Goal: Transaction & Acquisition: Book appointment/travel/reservation

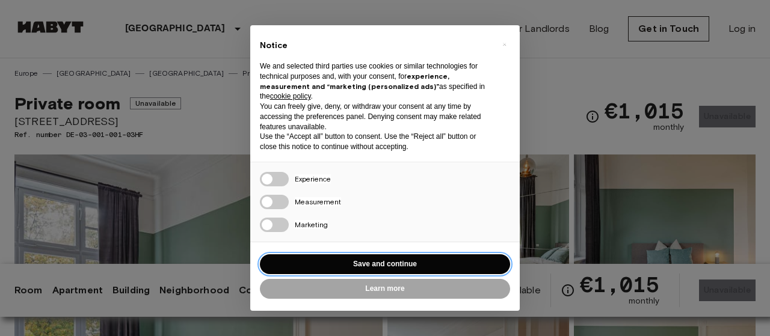
click at [375, 261] on button "Save and continue" at bounding box center [385, 264] width 250 height 20
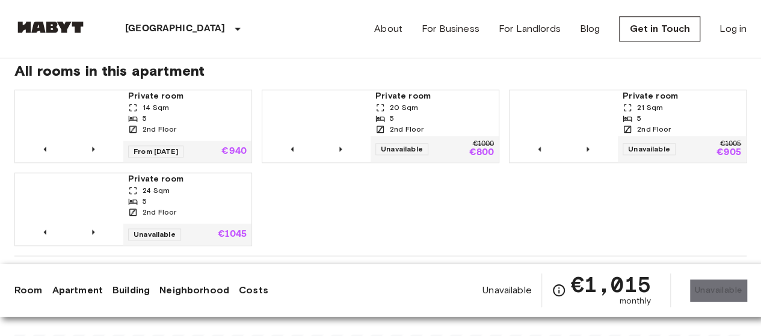
scroll to position [641, 0]
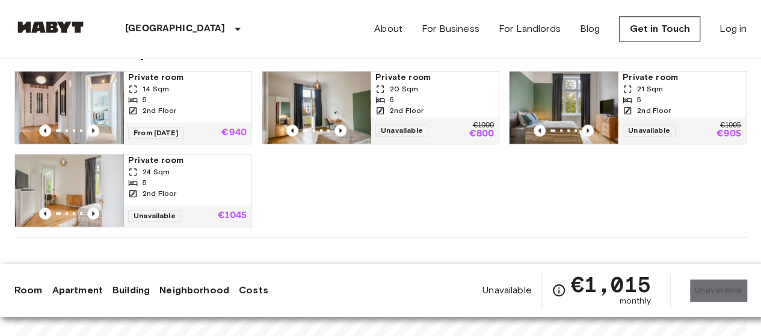
click at [155, 86] on span "14 Sqm" at bounding box center [156, 89] width 26 height 11
click at [385, 99] on div "5" at bounding box center [434, 99] width 118 height 11
click at [653, 78] on span "Private room" at bounding box center [681, 78] width 118 height 12
click at [162, 164] on span "Private room" at bounding box center [187, 161] width 118 height 12
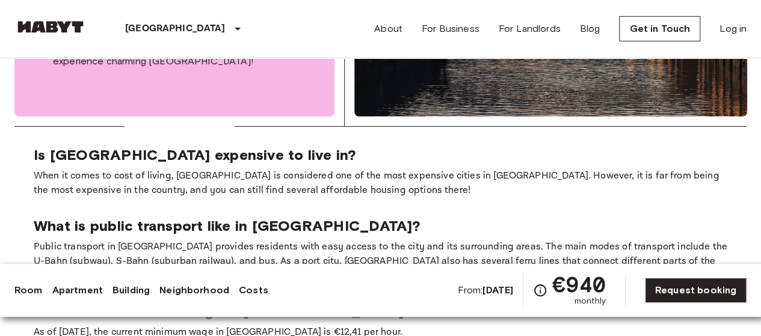
scroll to position [1924, 0]
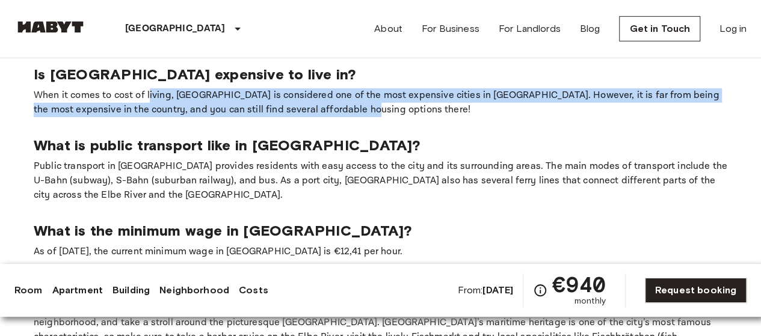
drag, startPoint x: 176, startPoint y: 84, endPoint x: 652, endPoint y: 94, distance: 476.3
click at [652, 94] on p "When it comes to cost of living, [GEOGRAPHIC_DATA] is considered one of the mos…" at bounding box center [380, 102] width 693 height 29
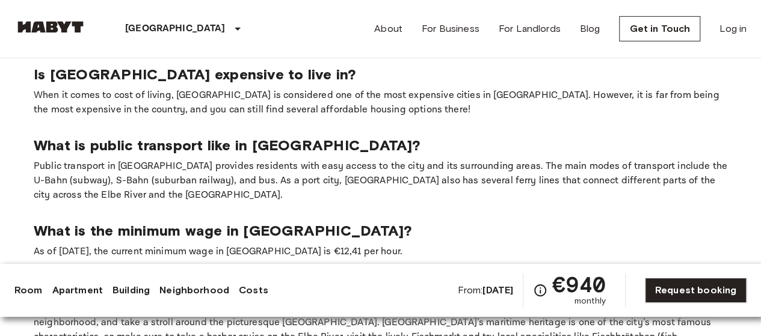
click at [394, 136] on p "What is public transport like in [GEOGRAPHIC_DATA]?" at bounding box center [380, 145] width 693 height 18
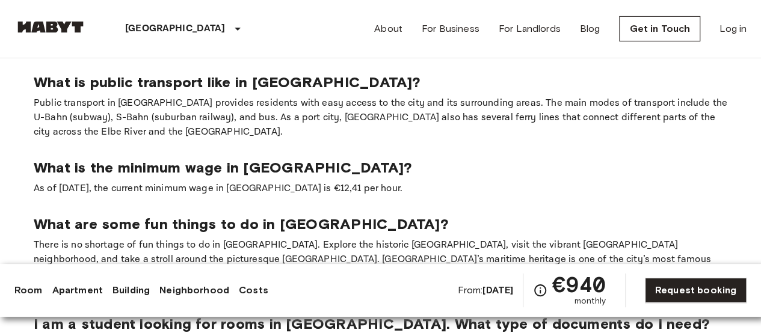
scroll to position [2004, 0]
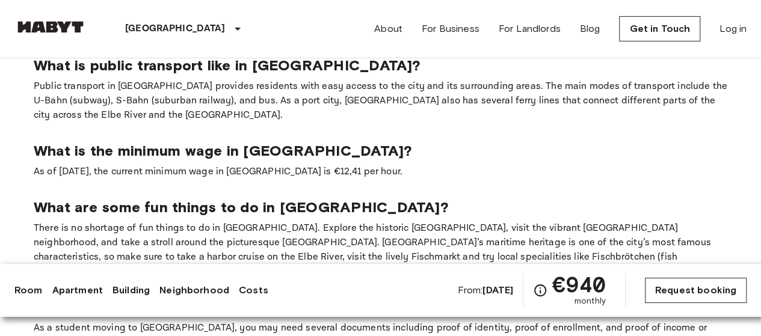
click at [677, 282] on link "Request booking" at bounding box center [696, 290] width 102 height 25
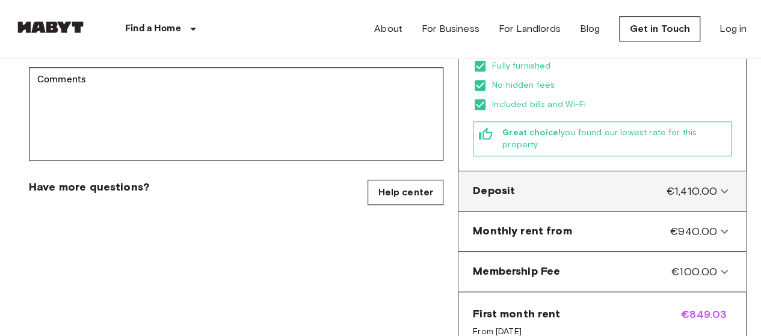
scroll to position [481, 0]
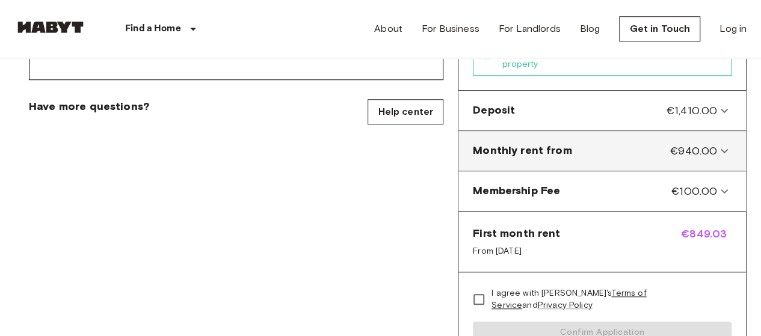
click at [718, 144] on icon at bounding box center [724, 151] width 14 height 14
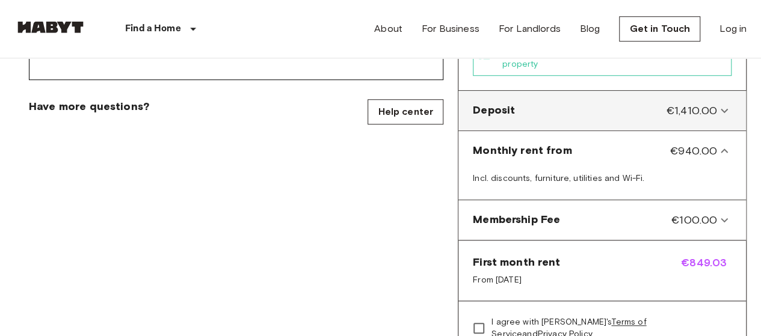
click at [720, 103] on icon at bounding box center [724, 110] width 14 height 14
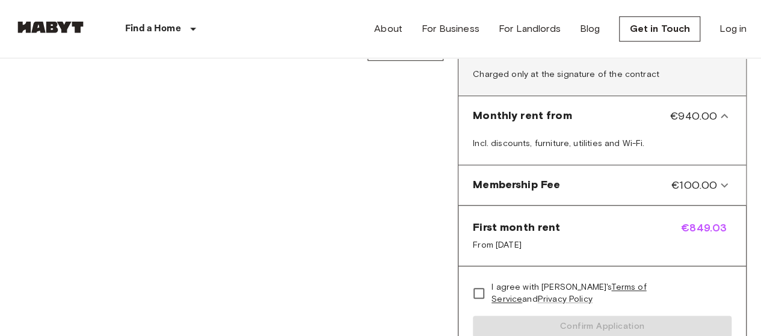
scroll to position [561, 0]
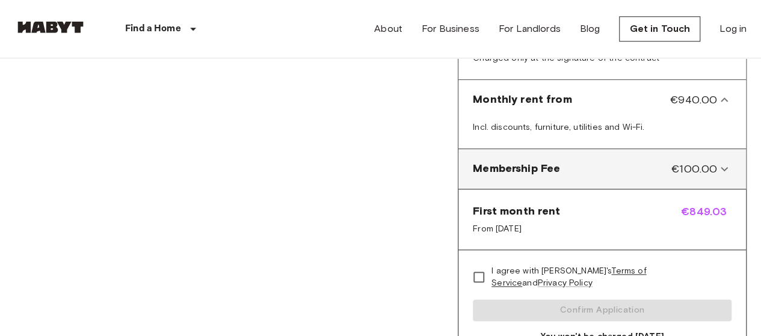
click at [715, 161] on span "€100.00" at bounding box center [694, 169] width 46 height 16
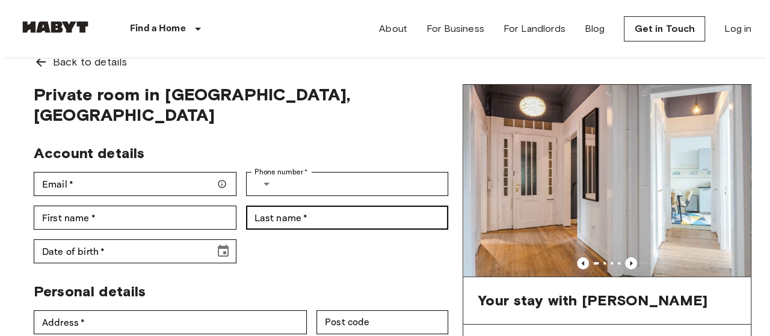
scroll to position [0, 0]
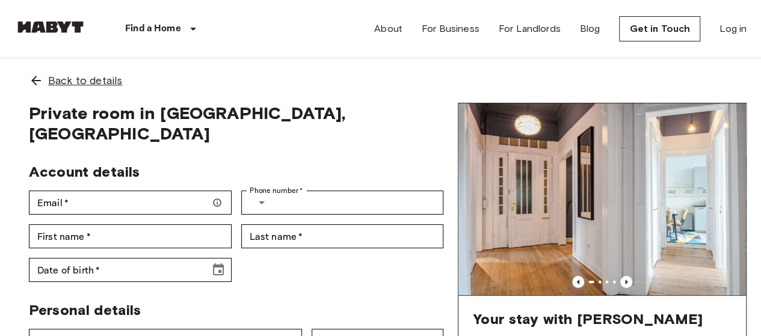
click at [38, 73] on icon at bounding box center [36, 80] width 14 height 14
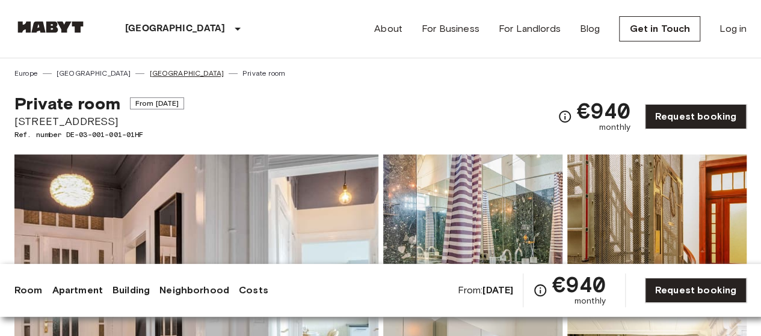
click at [149, 75] on link "[GEOGRAPHIC_DATA]" at bounding box center [186, 73] width 75 height 11
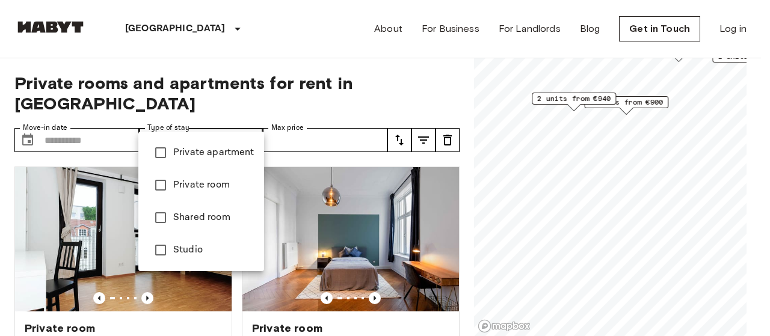
click at [251, 120] on div at bounding box center [385, 168] width 770 height 336
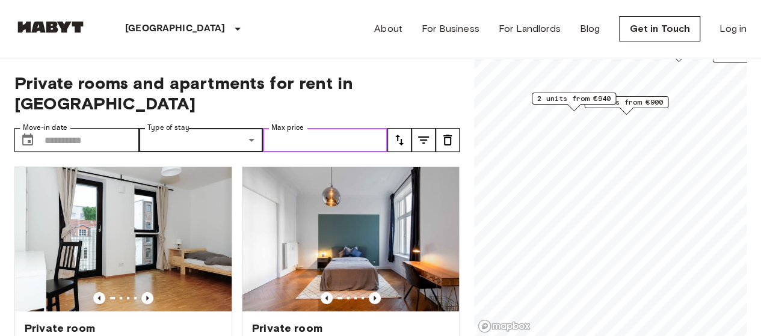
click at [348, 128] on input "Max price" at bounding box center [325, 140] width 124 height 24
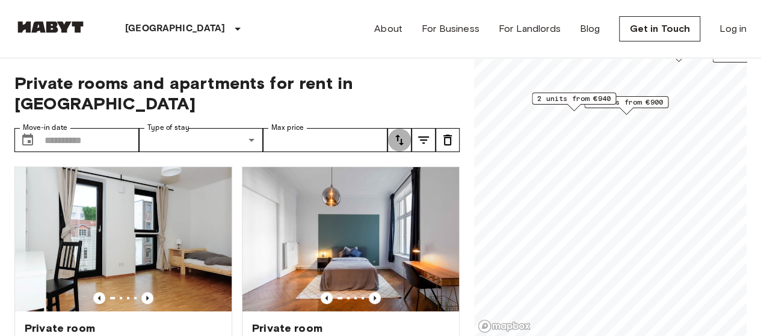
click at [396, 133] on icon "tune" at bounding box center [399, 140] width 14 height 14
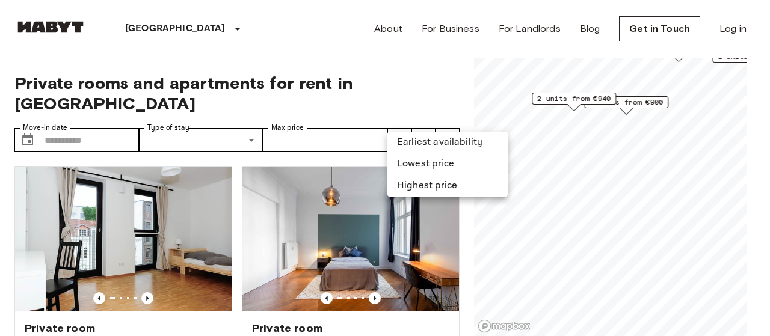
click at [396, 126] on div at bounding box center [385, 168] width 770 height 336
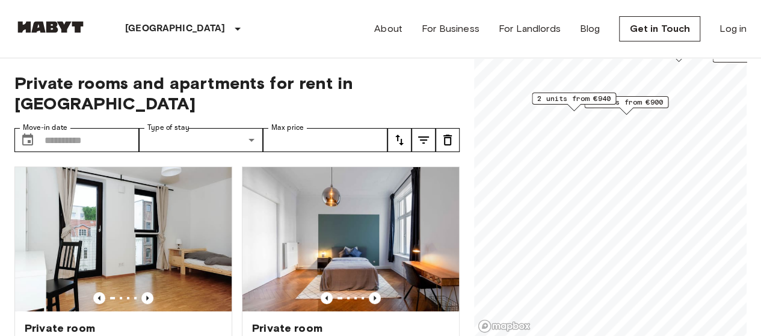
click at [428, 133] on icon "tune" at bounding box center [423, 140] width 14 height 14
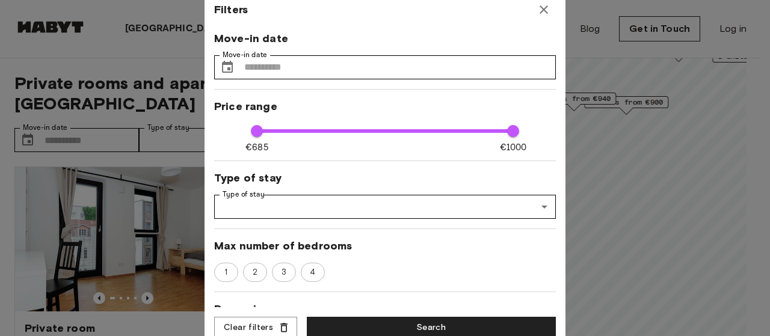
click at [545, 7] on icon "button" at bounding box center [543, 9] width 8 height 8
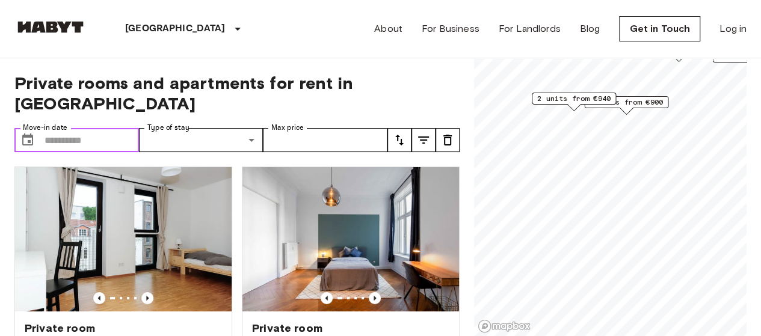
click at [112, 128] on input "Move-in date" at bounding box center [91, 140] width 94 height 24
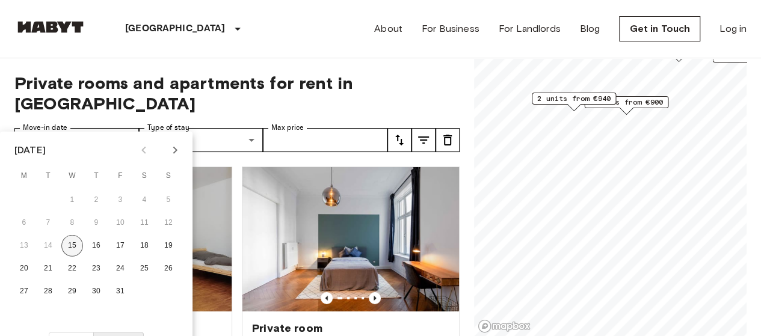
click at [72, 244] on button "15" at bounding box center [72, 246] width 22 height 22
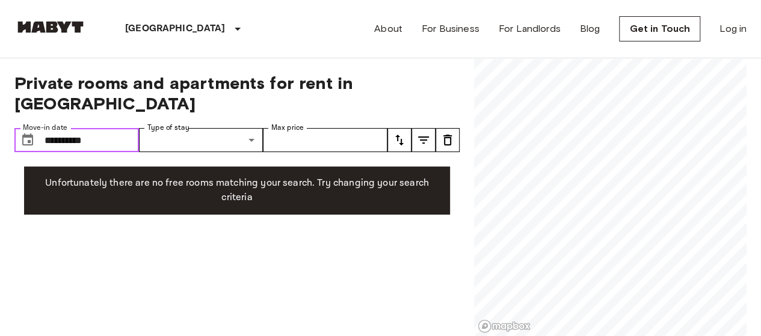
click at [118, 128] on input "**********" at bounding box center [91, 140] width 94 height 24
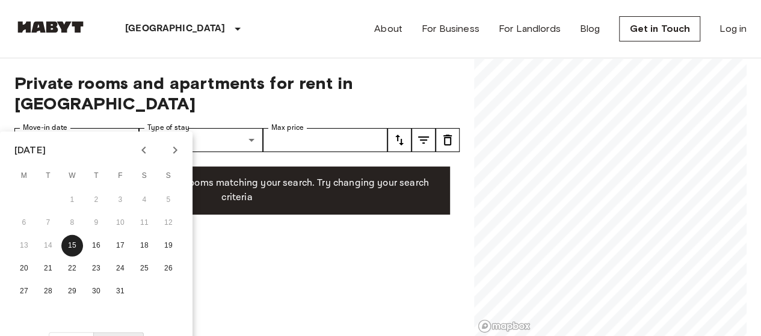
click at [73, 198] on div "1 2 3 4 5" at bounding box center [96, 200] width 192 height 22
click at [179, 152] on icon "Next month" at bounding box center [175, 150] width 14 height 14
click at [143, 196] on button "1" at bounding box center [144, 200] width 22 height 22
type input "**********"
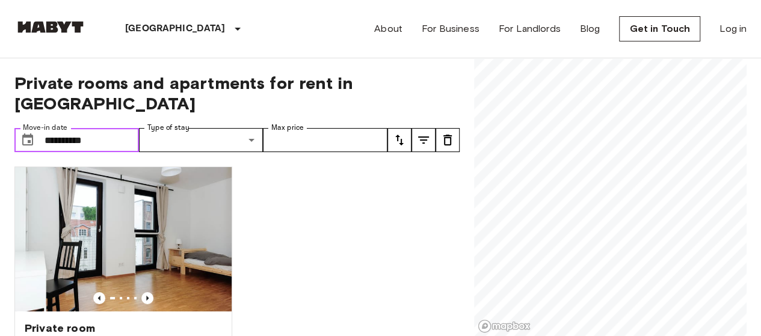
click at [106, 128] on input "**********" at bounding box center [91, 140] width 94 height 24
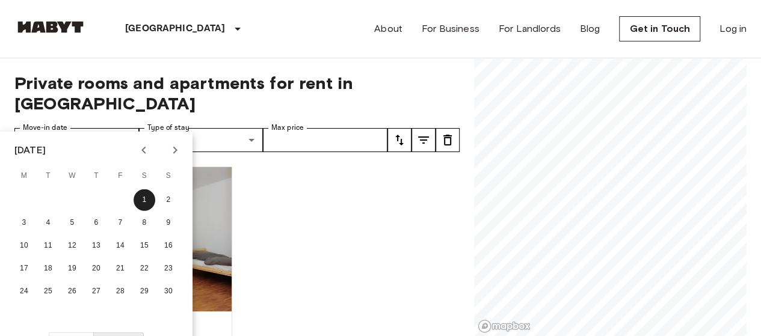
click at [268, 221] on div "Private room Schellerdamm 7 15.5 Sqm 4 4th Floor Move-in from 04 Nov 25 €740 €7…" at bounding box center [232, 247] width 455 height 180
type input "**********"
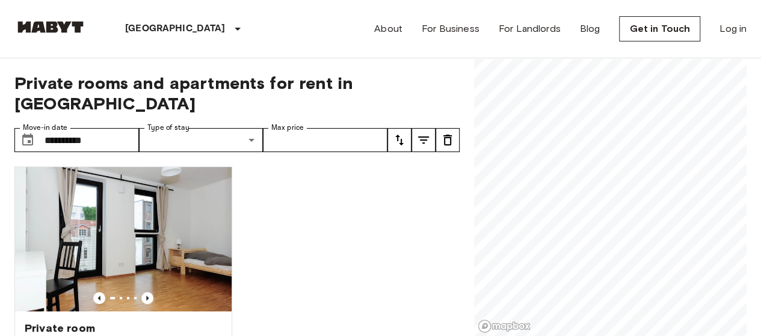
click at [333, 209] on div "Private room Schellerdamm 7 15.5 Sqm 4 4th Floor Move-in from 04 Nov 25 €740 €7…" at bounding box center [232, 247] width 455 height 180
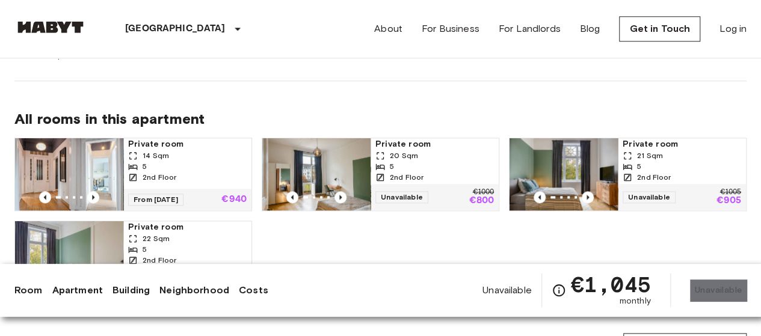
scroll to position [561, 0]
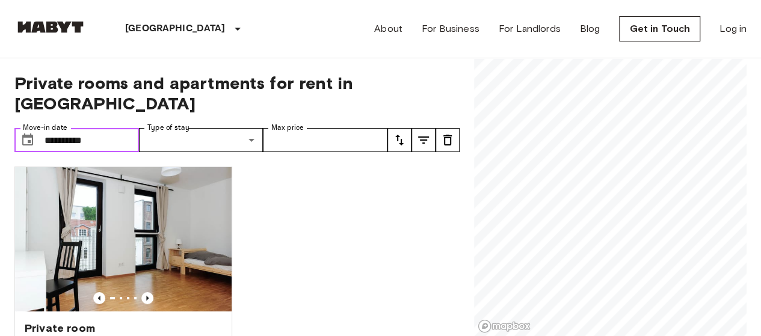
click at [106, 128] on input "**********" at bounding box center [91, 140] width 94 height 24
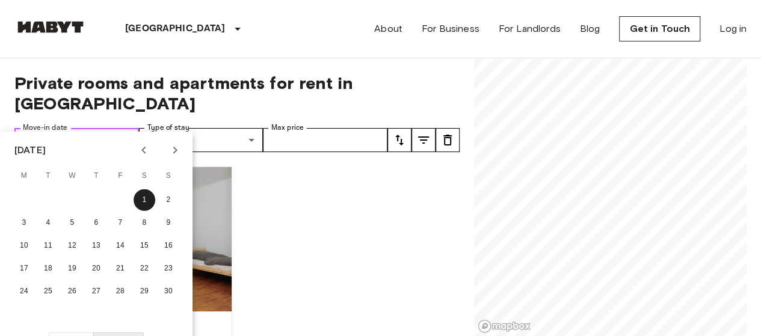
click at [106, 128] on input "**********" at bounding box center [91, 140] width 94 height 24
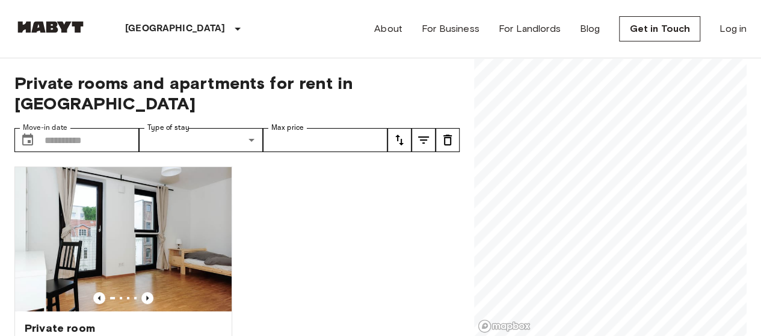
click at [449, 135] on icon "tune" at bounding box center [447, 140] width 8 height 11
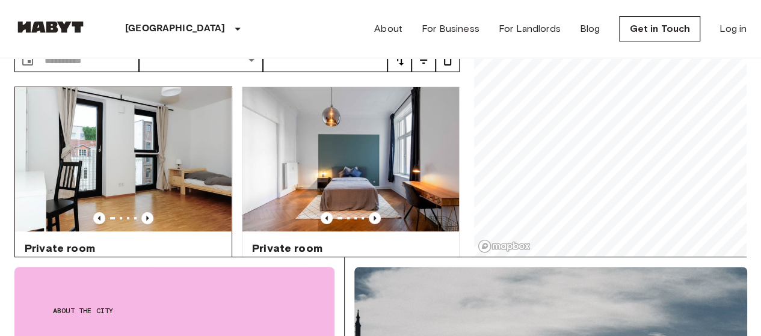
click at [166, 146] on img at bounding box center [123, 159] width 216 height 144
click at [328, 147] on img at bounding box center [350, 159] width 216 height 144
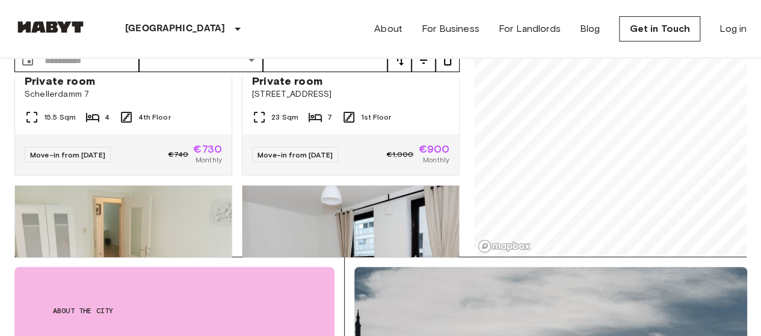
scroll to position [241, 0]
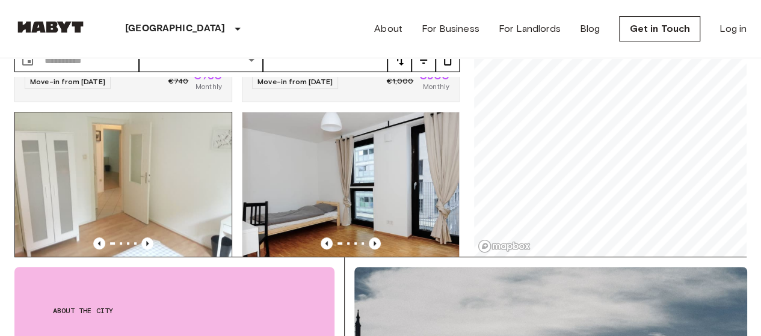
click at [167, 144] on img at bounding box center [123, 184] width 216 height 144
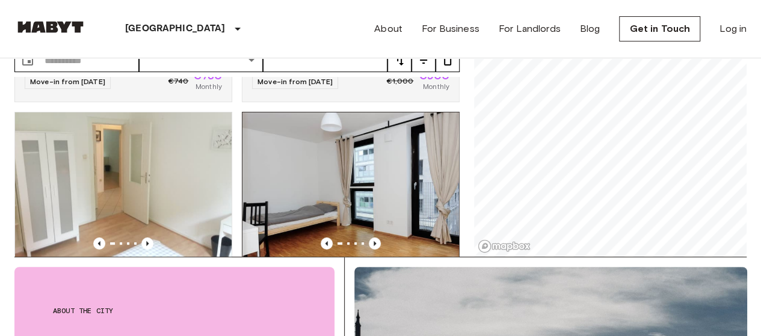
click at [277, 140] on img at bounding box center [350, 184] width 216 height 144
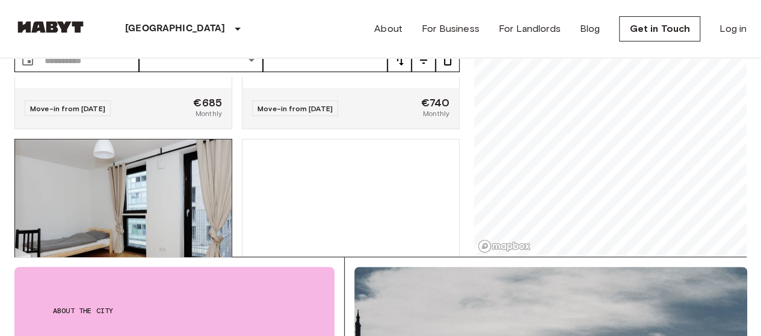
scroll to position [481, 0]
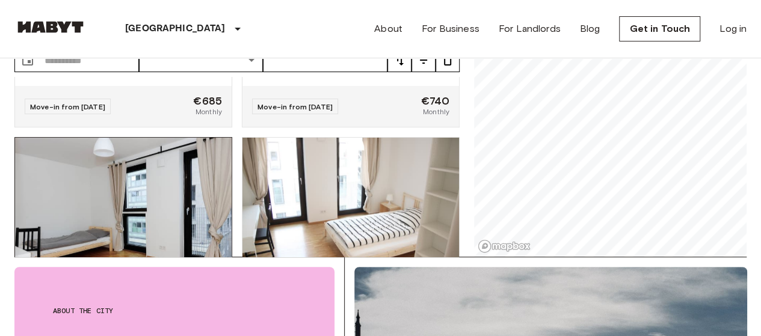
click at [150, 138] on img at bounding box center [123, 210] width 216 height 144
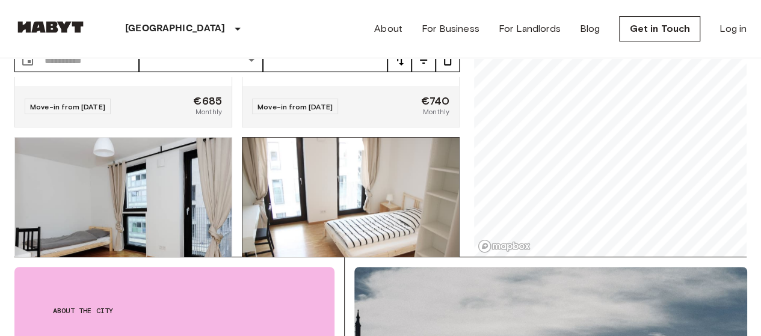
click at [296, 149] on img at bounding box center [350, 210] width 216 height 144
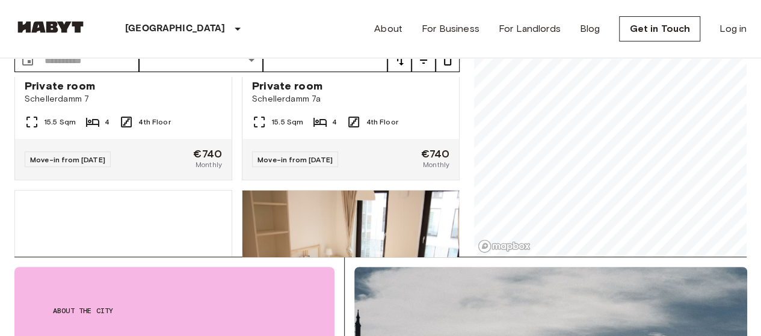
scroll to position [722, 0]
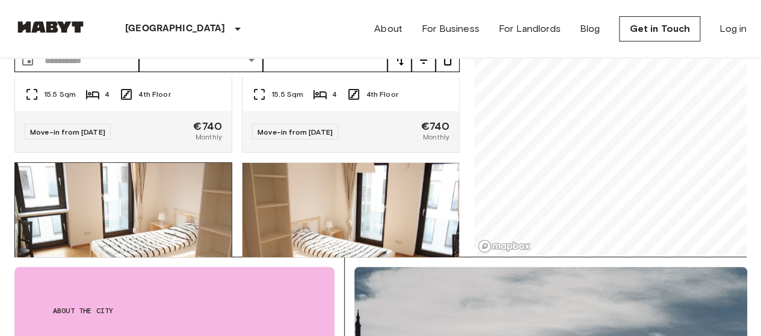
click at [132, 186] on img at bounding box center [123, 235] width 216 height 144
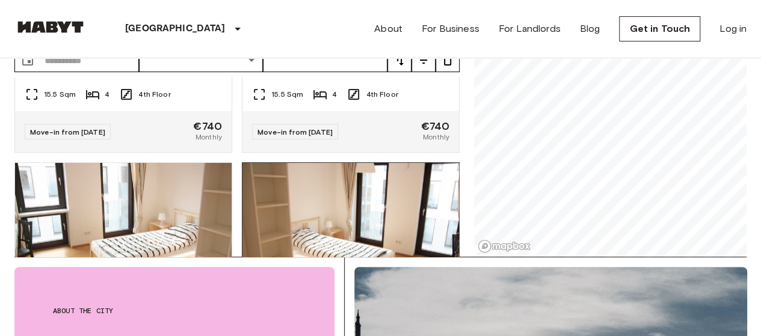
click at [324, 186] on img at bounding box center [350, 235] width 216 height 144
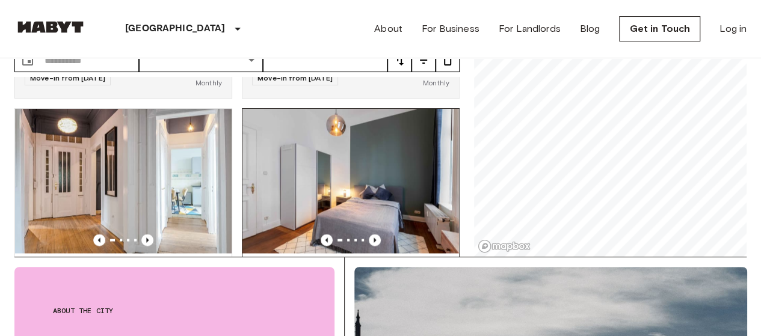
scroll to position [1042, 0]
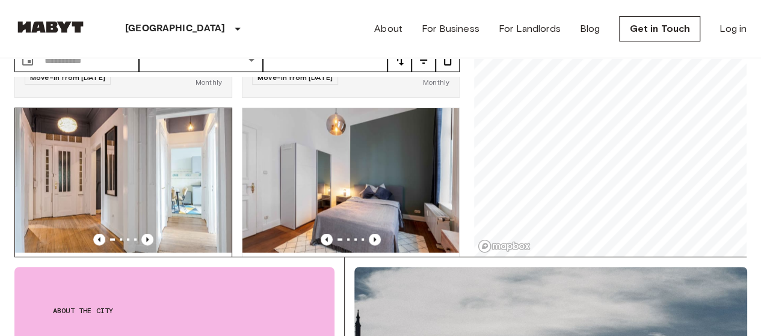
click at [182, 161] on img at bounding box center [123, 180] width 216 height 144
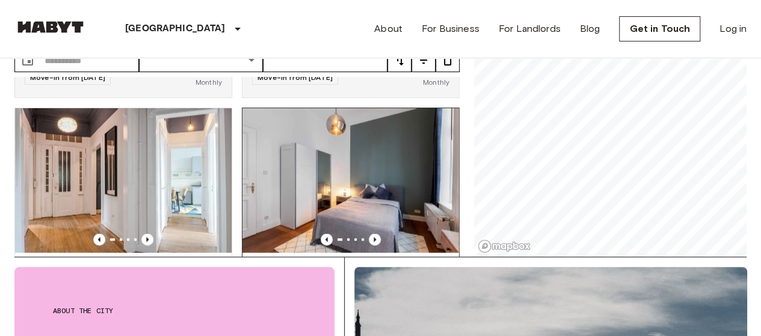
click at [296, 161] on img at bounding box center [350, 180] width 216 height 144
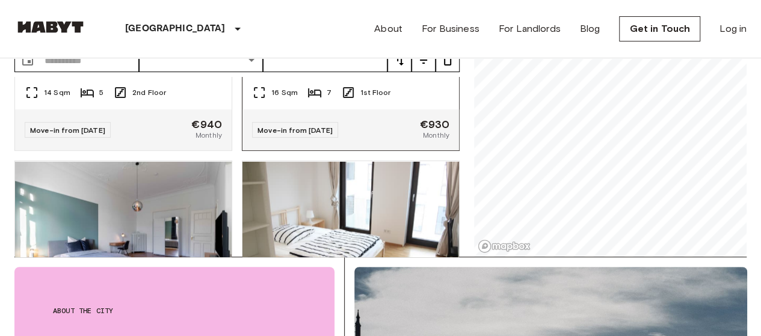
scroll to position [1283, 0]
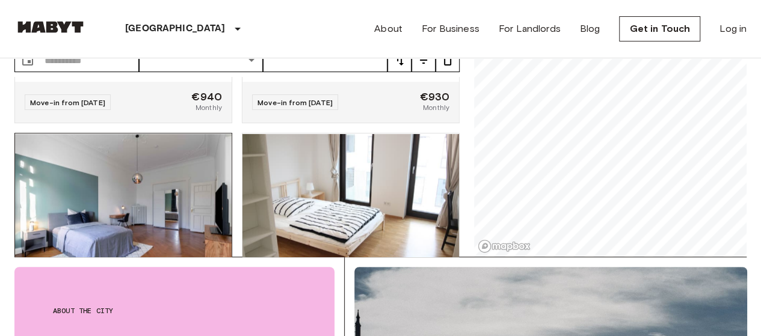
click at [171, 167] on img at bounding box center [123, 205] width 216 height 144
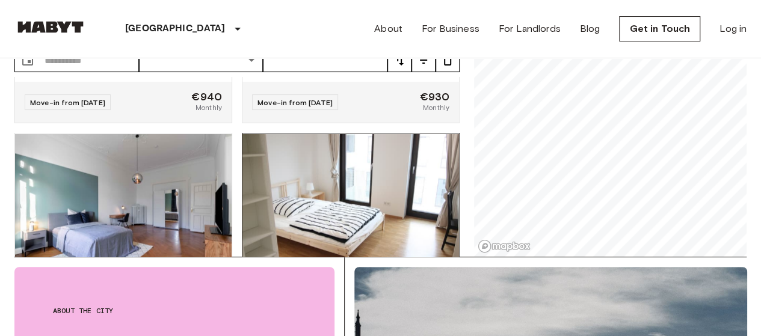
click at [315, 167] on img at bounding box center [350, 205] width 216 height 144
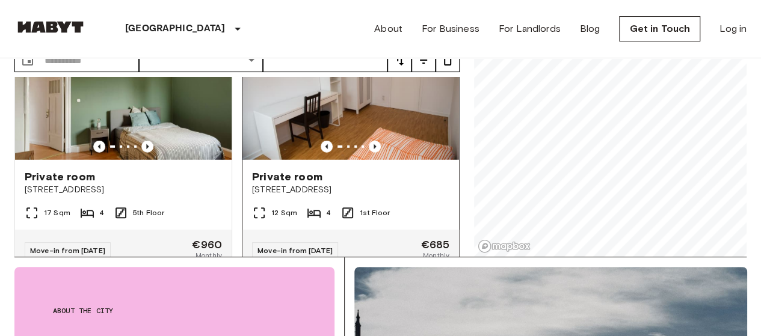
scroll to position [1684, 0]
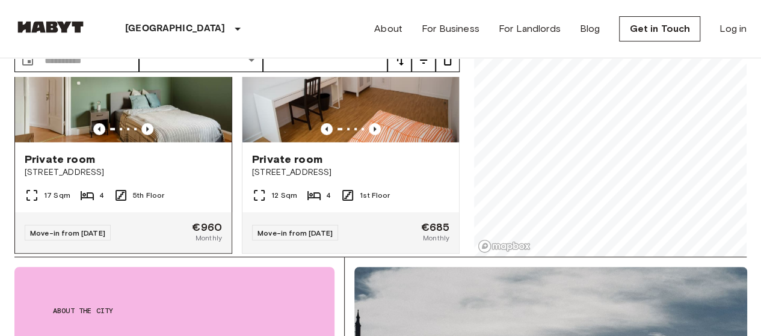
click at [181, 119] on img at bounding box center [123, 70] width 216 height 144
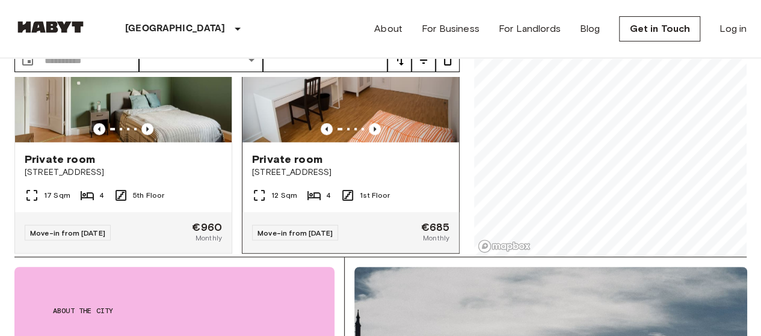
click at [285, 115] on img at bounding box center [350, 70] width 216 height 144
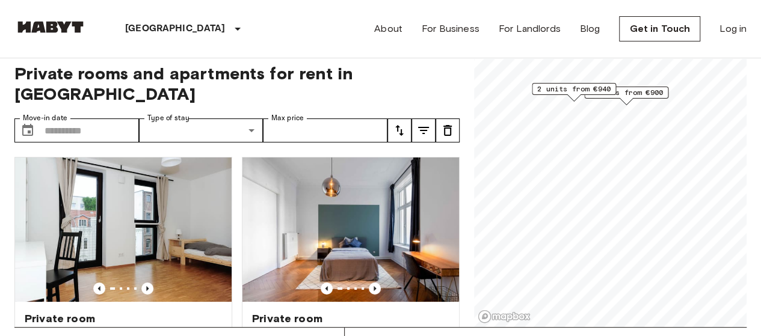
scroll to position [0, 0]
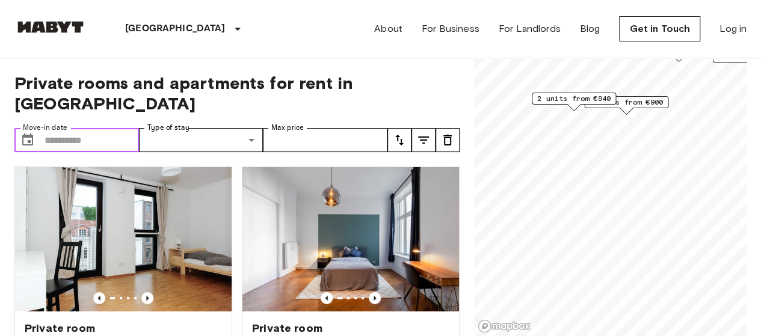
click at [93, 128] on input "Move-in date" at bounding box center [91, 140] width 94 height 24
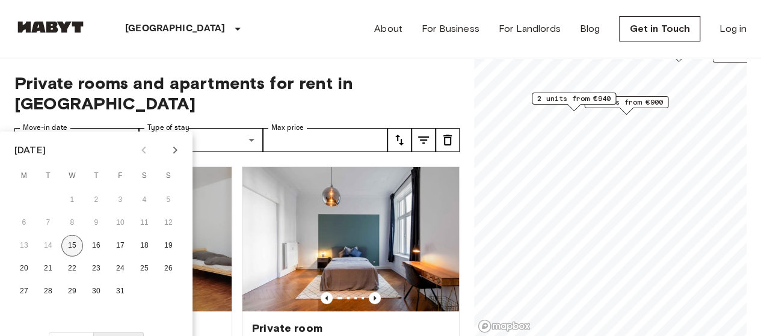
click at [72, 248] on button "15" at bounding box center [72, 246] width 22 height 22
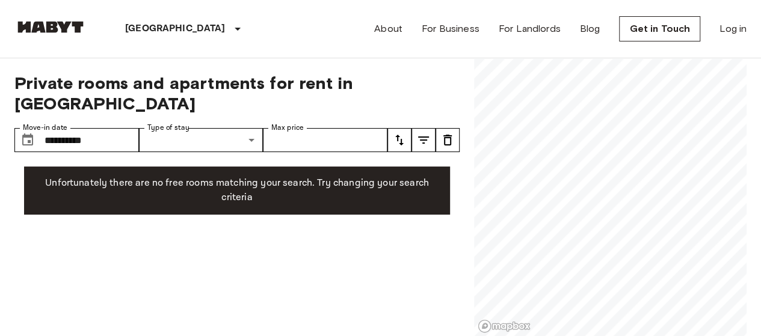
click at [197, 245] on div "**********" at bounding box center [236, 197] width 445 height 278
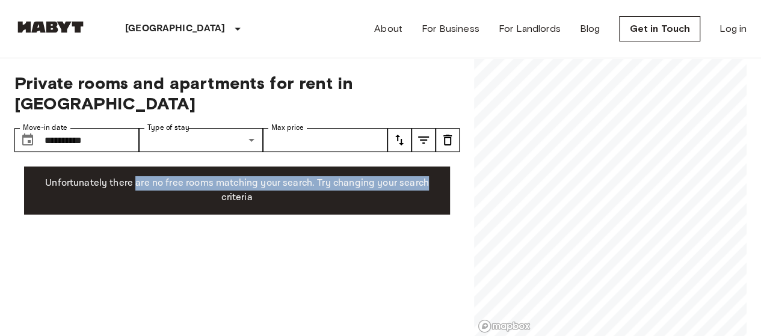
drag, startPoint x: 138, startPoint y: 161, endPoint x: 425, endPoint y: 164, distance: 286.2
click at [425, 176] on p "Unfortunately there are no free rooms matching your search. Try changing your s…" at bounding box center [237, 190] width 406 height 29
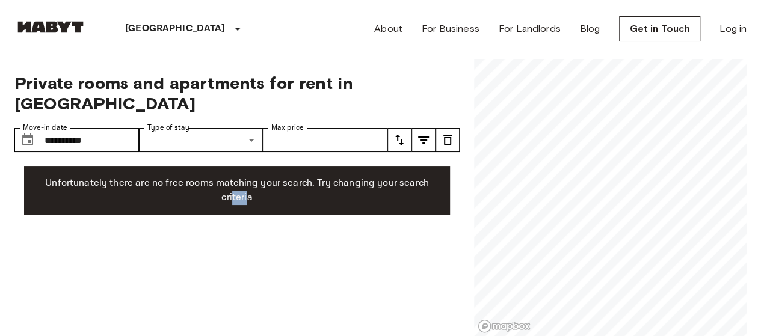
drag, startPoint x: 233, startPoint y: 177, endPoint x: 249, endPoint y: 177, distance: 16.2
click at [249, 177] on p "Unfortunately there are no free rooms matching your search. Try changing your s…" at bounding box center [237, 190] width 406 height 29
click at [212, 228] on div "**********" at bounding box center [236, 197] width 445 height 278
click at [96, 128] on input "**********" at bounding box center [91, 140] width 94 height 24
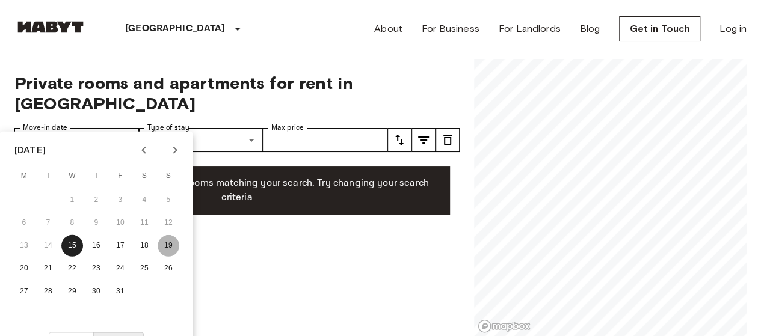
click at [166, 245] on button "19" at bounding box center [169, 246] width 22 height 22
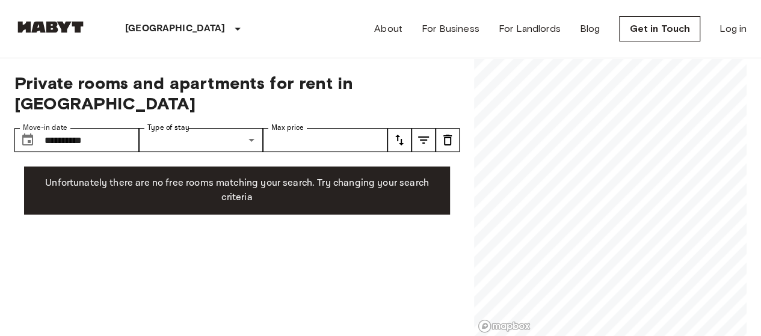
click at [297, 253] on div "**********" at bounding box center [236, 197] width 445 height 278
click at [283, 224] on div "**********" at bounding box center [236, 197] width 445 height 278
click at [115, 128] on input "**********" at bounding box center [91, 140] width 94 height 24
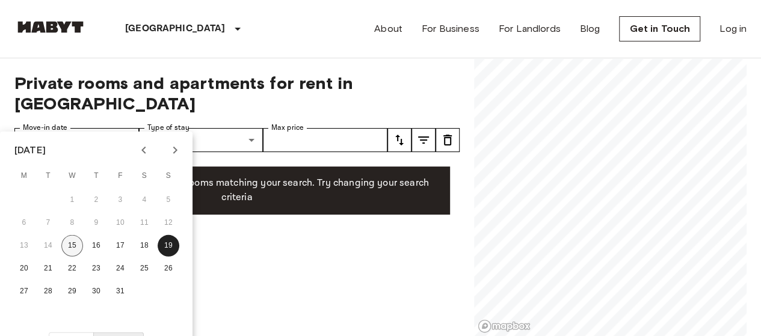
click at [76, 245] on button "15" at bounding box center [72, 246] width 22 height 22
type input "**********"
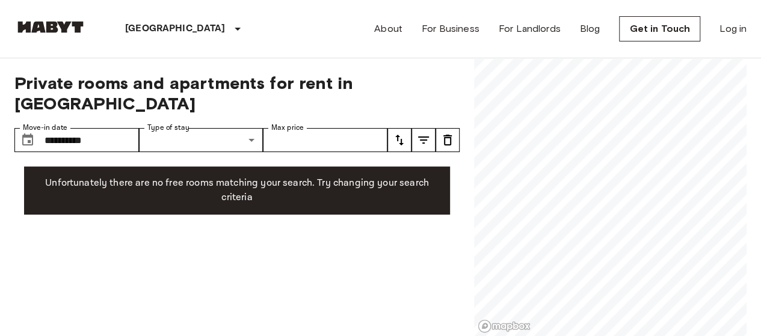
click at [185, 245] on div "**********" at bounding box center [236, 197] width 445 height 278
click at [244, 281] on div "**********" at bounding box center [236, 197] width 445 height 278
click at [322, 223] on div "**********" at bounding box center [236, 197] width 445 height 278
click at [453, 133] on icon "tune" at bounding box center [447, 140] width 14 height 14
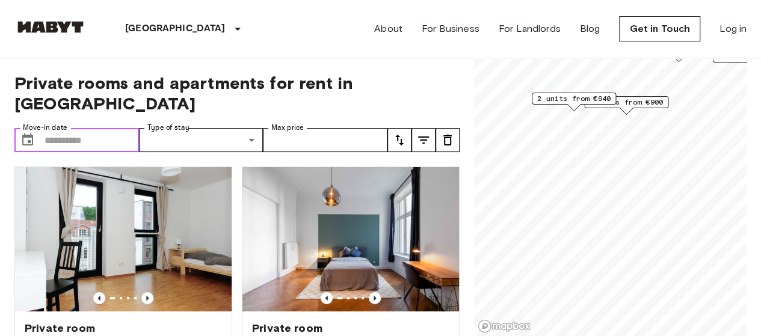
click at [90, 128] on input "Move-in date" at bounding box center [91, 140] width 94 height 24
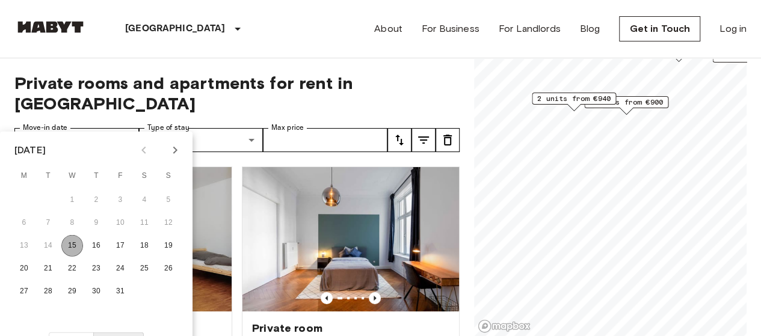
click at [76, 246] on button "15" at bounding box center [72, 246] width 22 height 22
type input "**********"
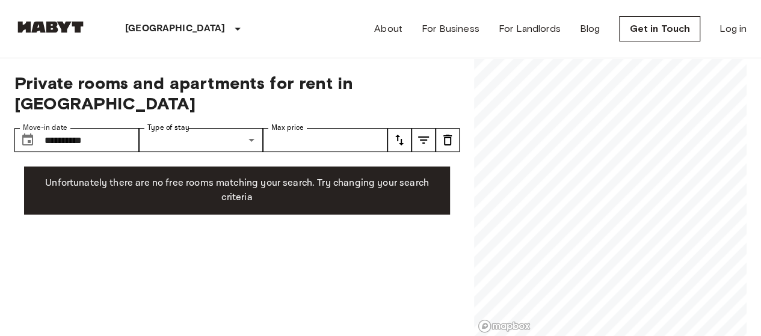
click at [227, 239] on div "**********" at bounding box center [236, 197] width 445 height 278
click at [101, 128] on input "**********" at bounding box center [91, 140] width 94 height 24
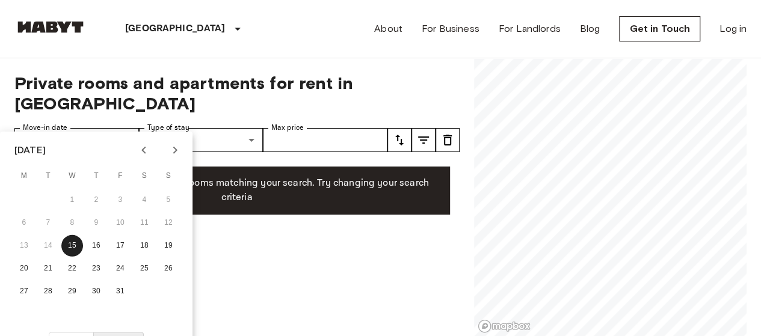
click at [444, 135] on icon "tune" at bounding box center [447, 140] width 8 height 11
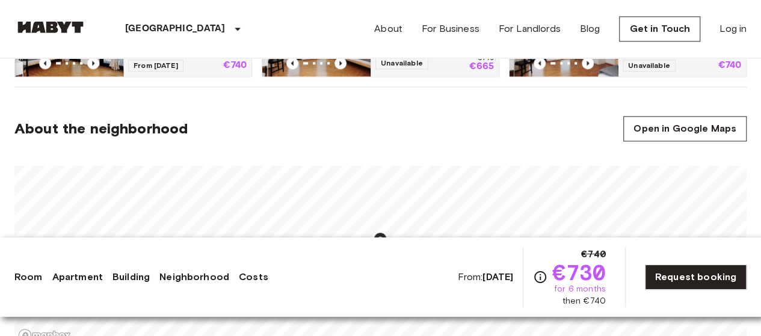
scroll to position [802, 0]
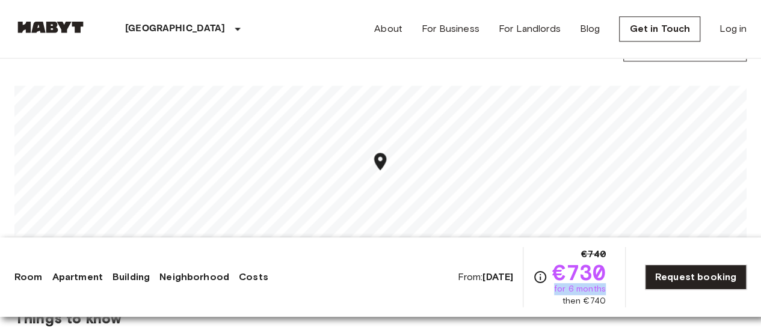
drag, startPoint x: 560, startPoint y: 290, endPoint x: 611, endPoint y: 292, distance: 50.5
click at [611, 292] on div "From: Nov 4 2025 €740 €730 for 6 months then €740 Request booking" at bounding box center [601, 277] width 289 height 60
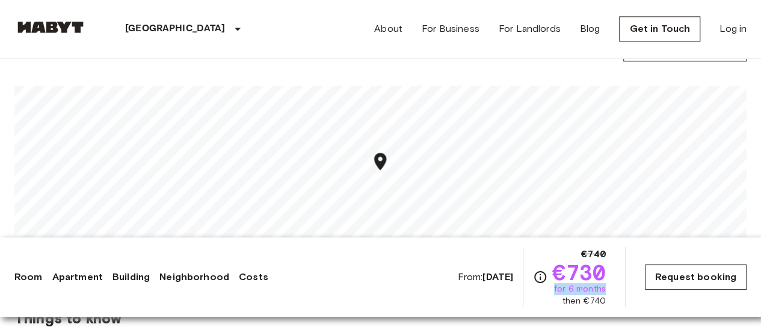
click at [672, 280] on link "Request booking" at bounding box center [696, 277] width 102 height 25
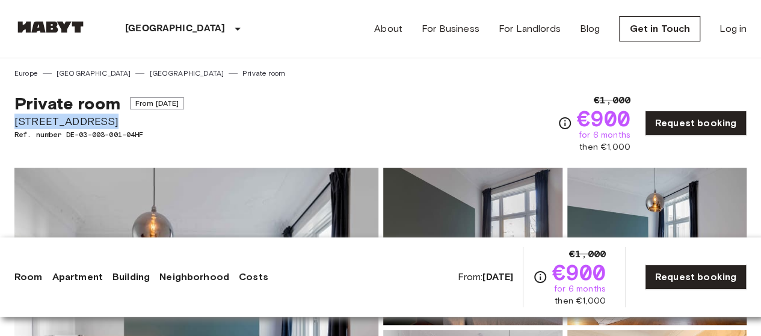
drag, startPoint x: 96, startPoint y: 120, endPoint x: 11, endPoint y: 125, distance: 85.6
copy span "Sierichstraße 18"
click at [96, 121] on span "Sierichstraße 18" at bounding box center [99, 122] width 170 height 16
drag, startPoint x: 55, startPoint y: 123, endPoint x: 73, endPoint y: 123, distance: 18.6
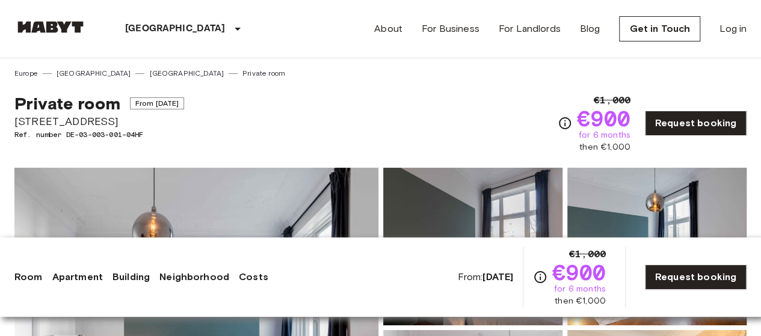
click at [55, 123] on span "Sierichstraße 18" at bounding box center [99, 122] width 170 height 16
drag, startPoint x: 91, startPoint y: 123, endPoint x: 13, endPoint y: 123, distance: 78.2
copy span "Sierichstraße 18"
click at [184, 117] on span "Sierichstraße 18" at bounding box center [99, 122] width 170 height 16
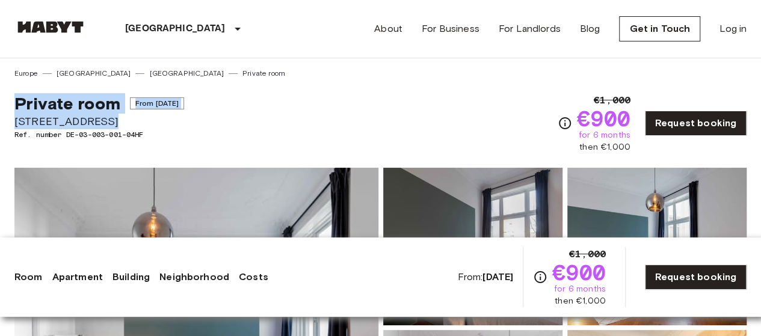
drag, startPoint x: 14, startPoint y: 102, endPoint x: 212, endPoint y: 117, distance: 198.4
copy div "Private room From Nov 19 2025 Sierichstraße 18"
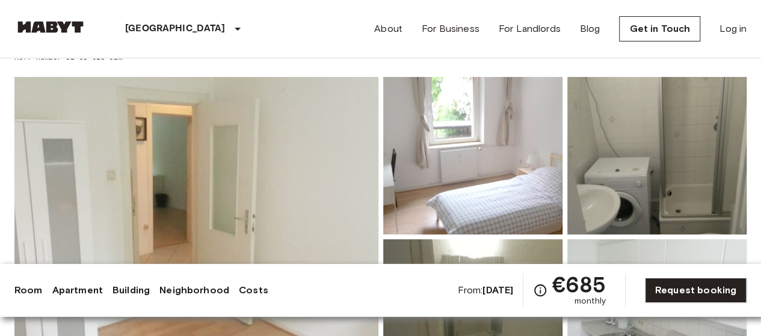
scroll to position [80, 0]
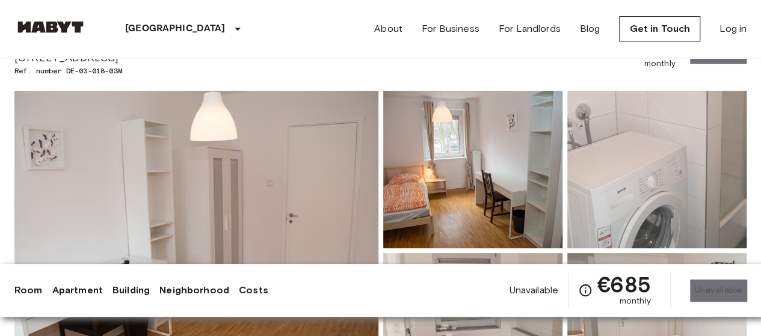
scroll to position [80, 0]
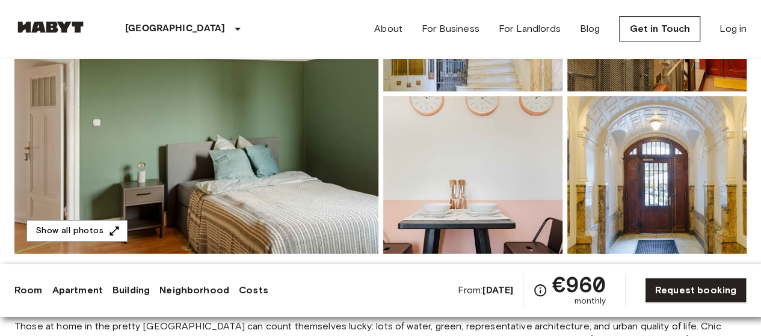
scroll to position [241, 0]
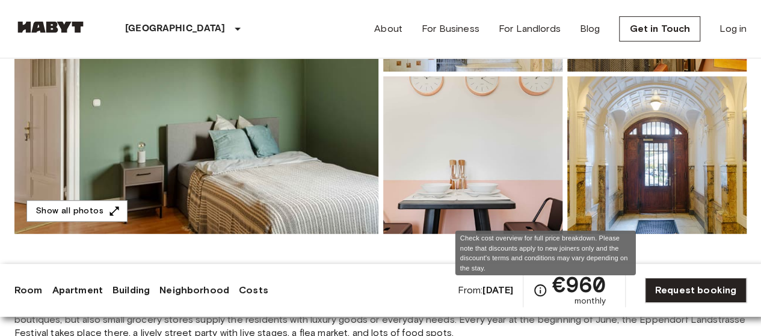
click at [545, 292] on icon "Check cost overview for full price breakdown. Please note that discounts apply …" at bounding box center [540, 290] width 12 height 12
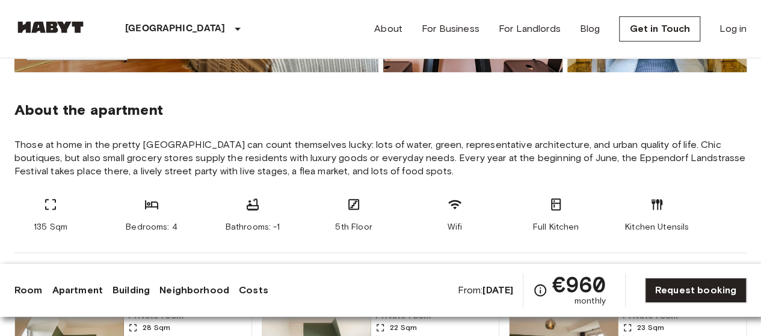
scroll to position [400, 0]
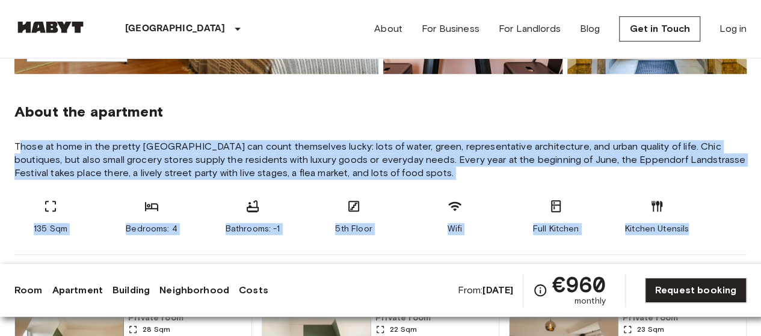
drag, startPoint x: 22, startPoint y: 146, endPoint x: 456, endPoint y: 211, distance: 439.0
click at [710, 231] on section "About the apartment Those at home in the pretty [GEOGRAPHIC_DATA] can count the…" at bounding box center [380, 164] width 732 height 181
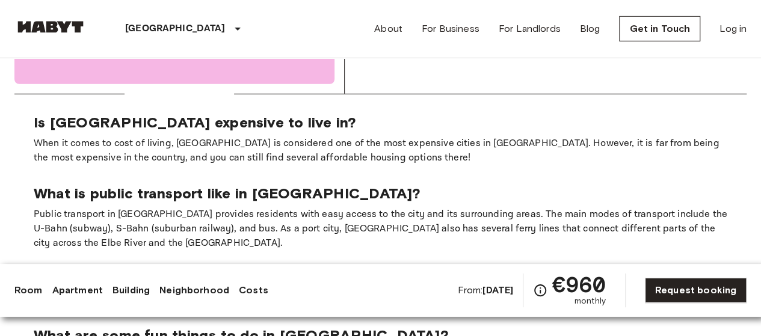
scroll to position [1764, 0]
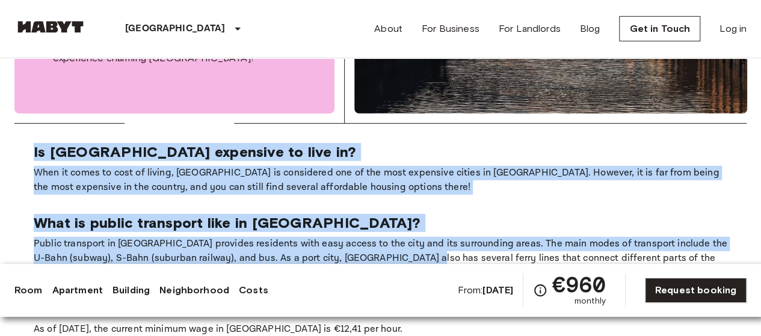
drag, startPoint x: 31, startPoint y: 135, endPoint x: 428, endPoint y: 223, distance: 406.0
click at [422, 236] on section "Is [GEOGRAPHIC_DATA] expensive to live in? When it comes to cost of living, [GE…" at bounding box center [380, 325] width 732 height 403
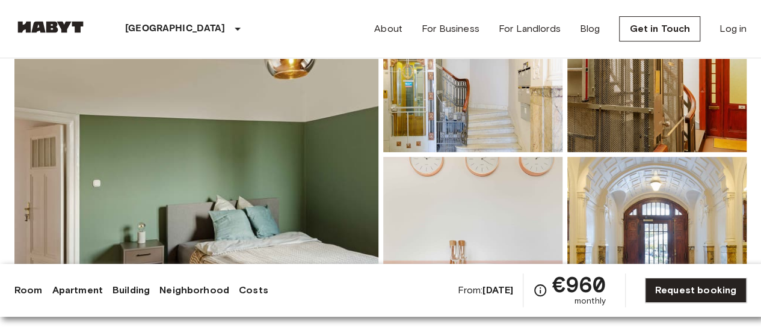
scroll to position [0, 0]
